Goal: Task Accomplishment & Management: Manage account settings

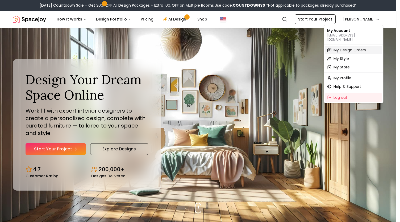
click at [345, 47] on span "My Design Orders" at bounding box center [349, 49] width 32 height 5
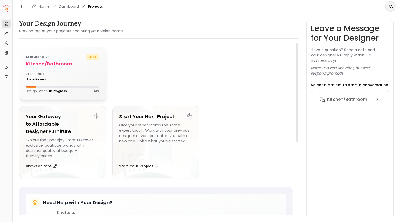
click at [52, 70] on div "Status: active bliss Kitchen/Bathroom Quiz Status: underReview Design Stage: In…" at bounding box center [62, 73] width 86 height 52
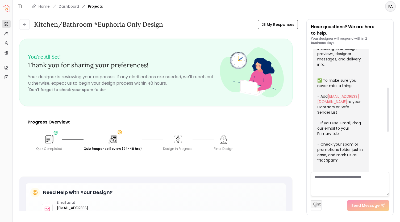
scroll to position [101, 0]
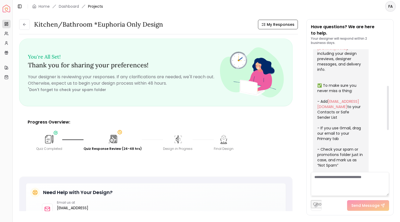
drag, startPoint x: 387, startPoint y: 147, endPoint x: 387, endPoint y: 105, distance: 42.0
click at [387, 105] on div at bounding box center [388, 108] width 2 height 44
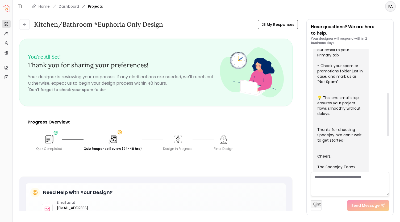
scroll to position [226, 0]
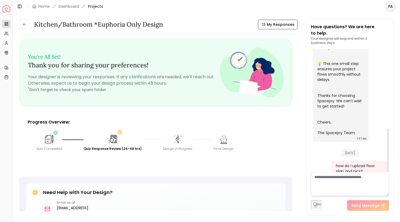
drag, startPoint x: 387, startPoint y: 96, endPoint x: 375, endPoint y: 148, distance: 52.8
click at [387, 148] on div at bounding box center [388, 150] width 2 height 43
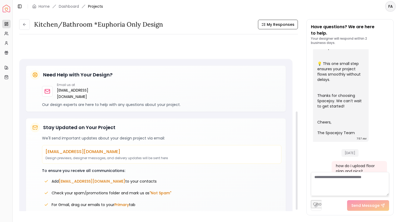
scroll to position [137, 0]
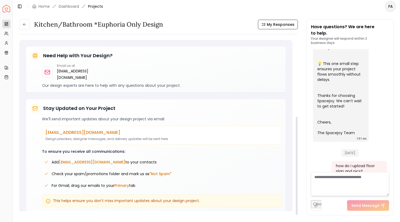
drag, startPoint x: 297, startPoint y: 101, endPoint x: 292, endPoint y: 186, distance: 85.5
click at [296, 186] on div at bounding box center [297, 166] width 2 height 98
click at [296, 70] on div "Kitchen/Bathroom *Euphoria Only design My Responses Kitchen/Bathroom *Euphoria …" at bounding box center [206, 114] width 374 height 190
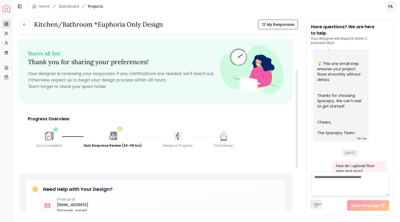
scroll to position [0, 0]
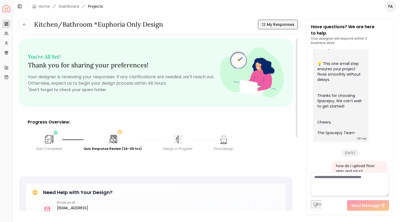
drag, startPoint x: 297, startPoint y: 131, endPoint x: 298, endPoint y: 28, distance: 102.6
click at [298, 39] on div at bounding box center [297, 88] width 2 height 98
click at [5, 22] on icon at bounding box center [6, 24] width 4 height 4
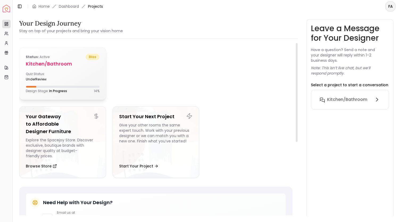
click at [85, 71] on div "Status: active bliss Kitchen/Bathroom Quiz Status: underReview Design Stage: In…" at bounding box center [62, 73] width 86 height 52
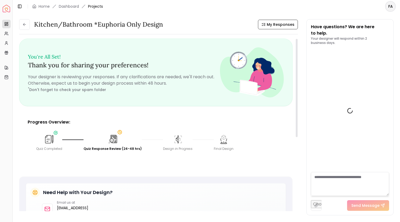
scroll to position [219, 0]
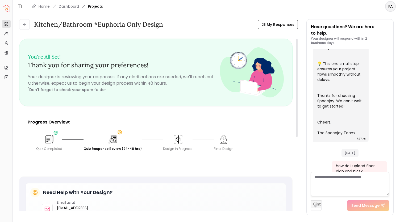
click at [175, 140] on img at bounding box center [178, 139] width 12 height 12
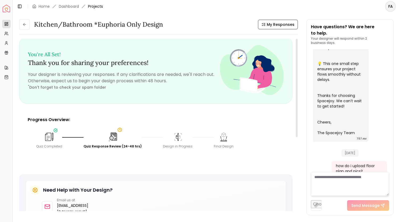
scroll to position [0, 0]
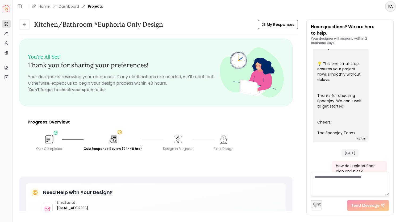
click at [389, 8] on html "Spacejoy Dashboard Overview Projects My Referrals My Profile Gift Card Balance …" at bounding box center [200, 111] width 400 height 222
click at [354, 21] on p "faith@soldbyfaith.biz" at bounding box center [366, 23] width 53 height 6
click at [288, 9] on html "Spacejoy Dashboard Overview Projects My Referrals My Profile Gift Card Balance …" at bounding box center [200, 111] width 400 height 222
click at [288, 26] on span "My Responses" at bounding box center [281, 24] width 28 height 5
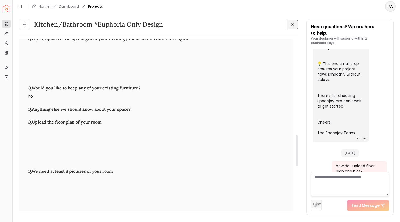
scroll to position [522, 0]
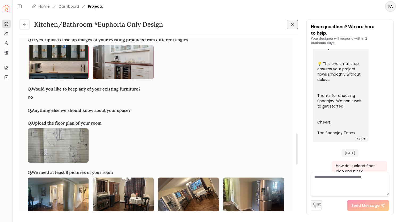
drag, startPoint x: 297, startPoint y: 61, endPoint x: 288, endPoint y: 156, distance: 94.8
click at [296, 156] on div at bounding box center [297, 148] width 2 height 31
click at [77, 190] on img at bounding box center [58, 194] width 61 height 34
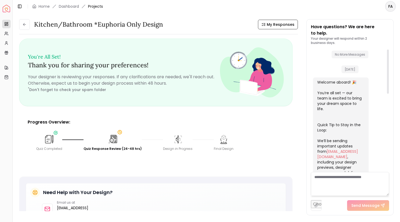
scroll to position [7, 0]
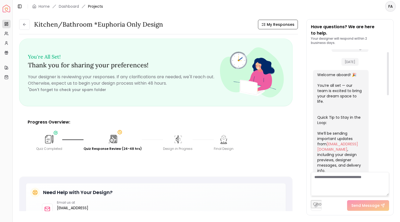
drag, startPoint x: 388, startPoint y: 142, endPoint x: 396, endPoint y: 45, distance: 97.1
click at [389, 52] on div at bounding box center [388, 73] width 2 height 43
click at [70, 207] on p "[EMAIL_ADDRESS][DOMAIN_NAME]" at bounding box center [76, 210] width 39 height 13
